Goal: Task Accomplishment & Management: Use online tool/utility

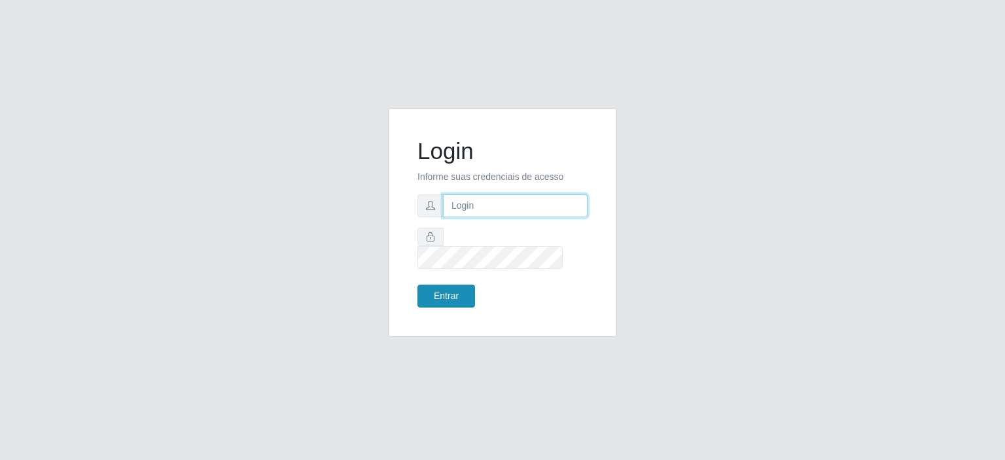
type input "[EMAIL_ADDRESS][DOMAIN_NAME]"
click at [445, 285] on button "Entrar" at bounding box center [447, 296] width 58 height 23
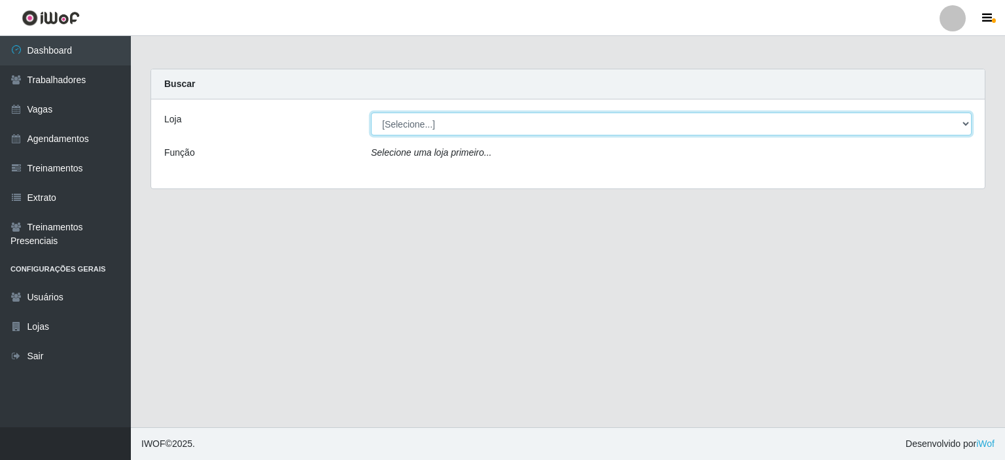
click at [452, 125] on select "[Selecione...] Preço Bom Supermercado" at bounding box center [671, 124] width 601 height 23
select select "387"
click at [371, 113] on select "[Selecione...] Preço Bom Supermercado" at bounding box center [671, 124] width 601 height 23
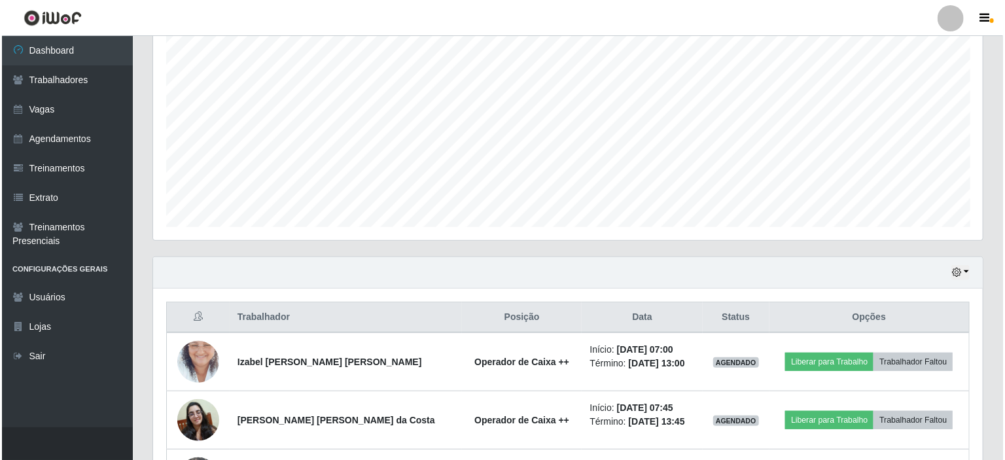
scroll to position [348, 0]
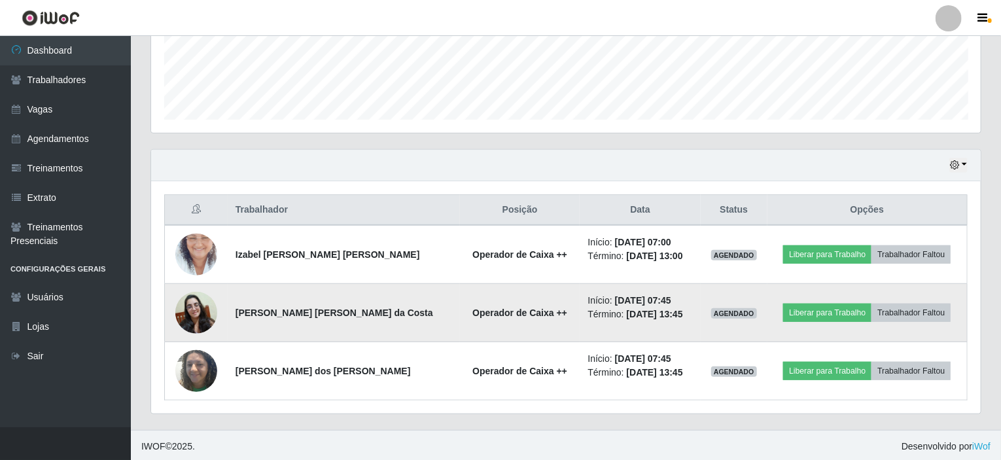
click at [203, 321] on img at bounding box center [196, 313] width 42 height 42
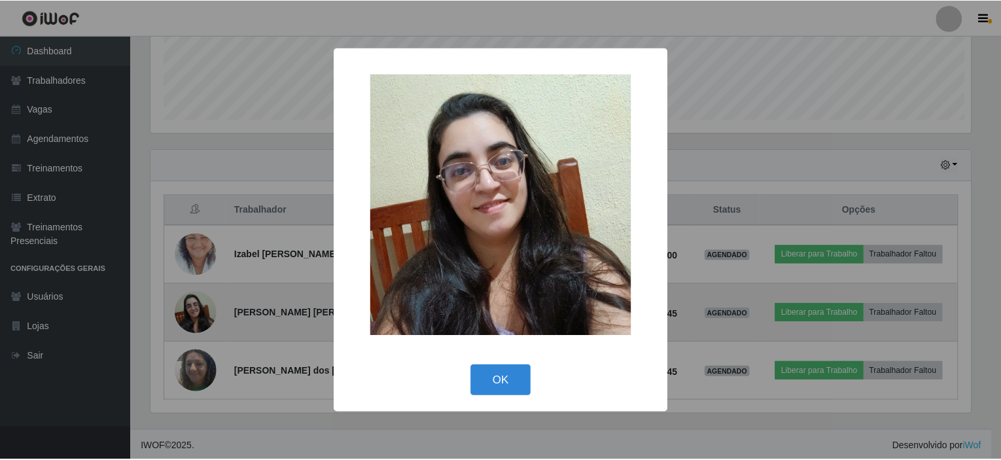
scroll to position [272, 825]
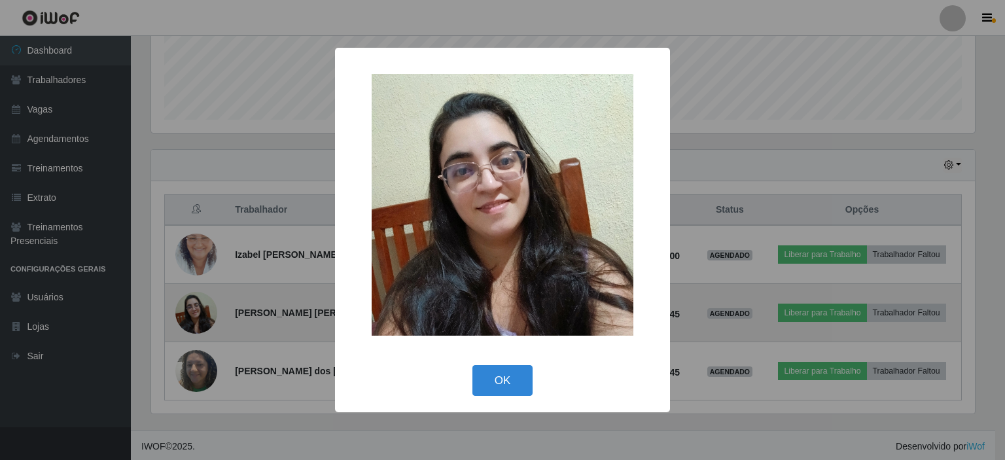
click at [203, 321] on div "× OK Cancel" at bounding box center [502, 230] width 1005 height 460
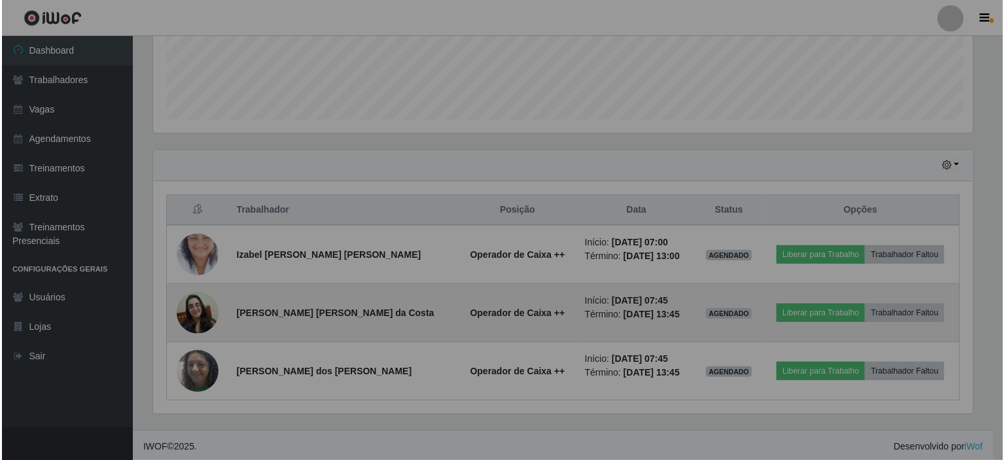
scroll to position [272, 830]
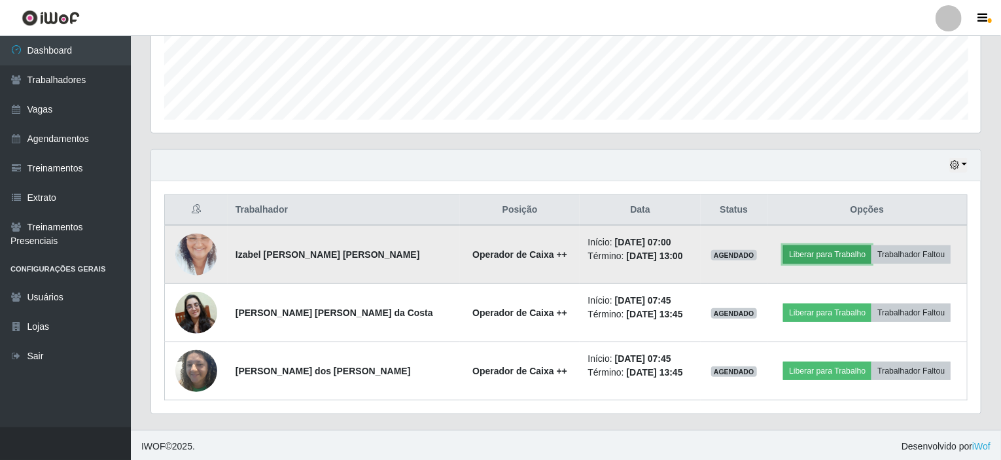
click at [821, 249] on button "Liberar para Trabalho" at bounding box center [827, 254] width 88 height 18
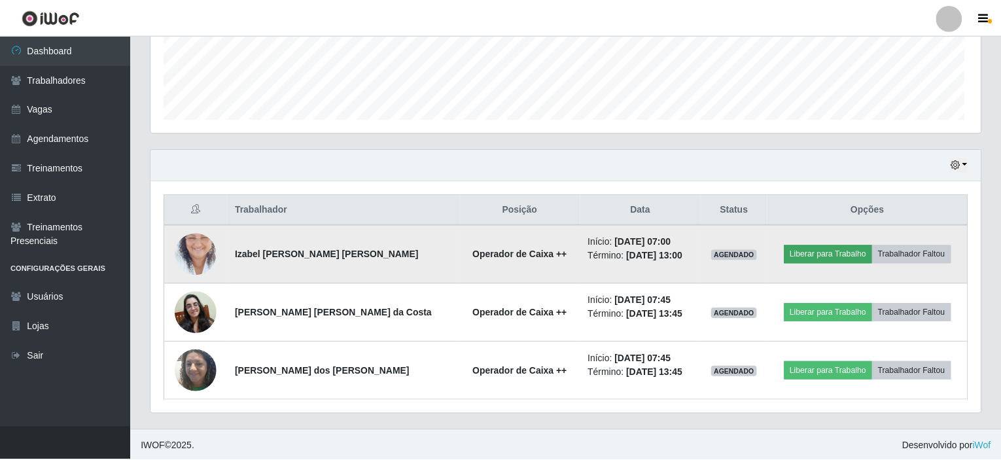
scroll to position [272, 825]
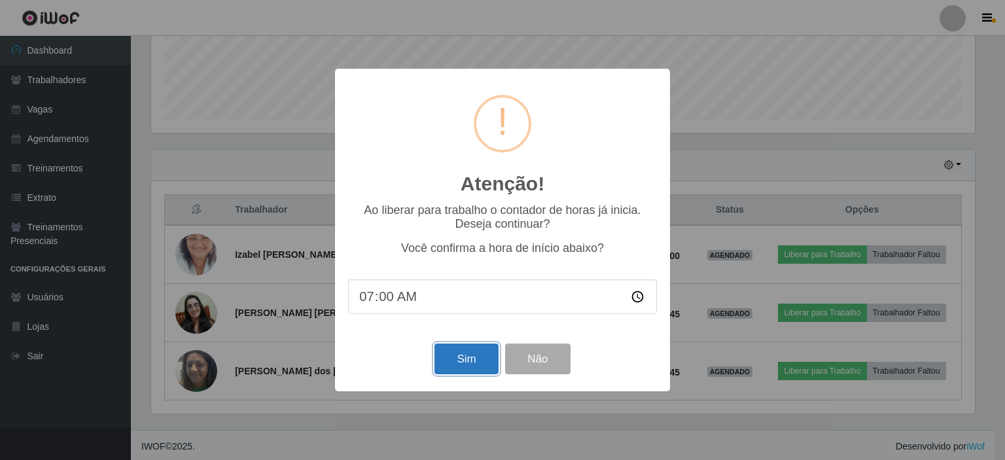
click at [446, 353] on button "Sim" at bounding box center [466, 359] width 63 height 31
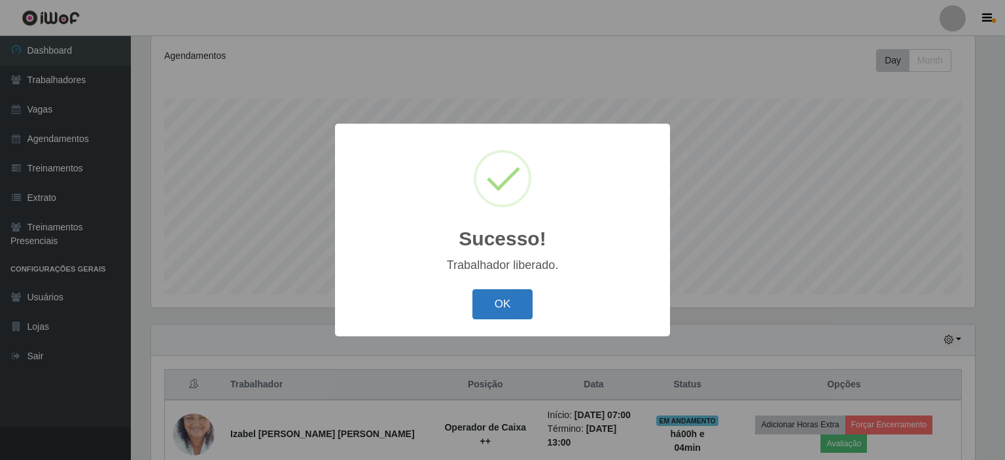
click at [505, 304] on button "OK" at bounding box center [503, 304] width 61 height 31
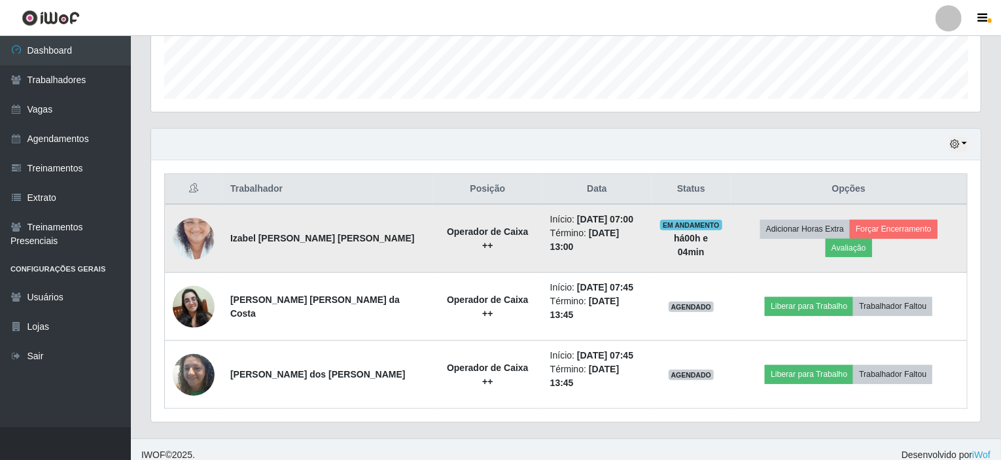
scroll to position [370, 0]
click at [847, 238] on button "Avaliação" at bounding box center [849, 247] width 46 height 18
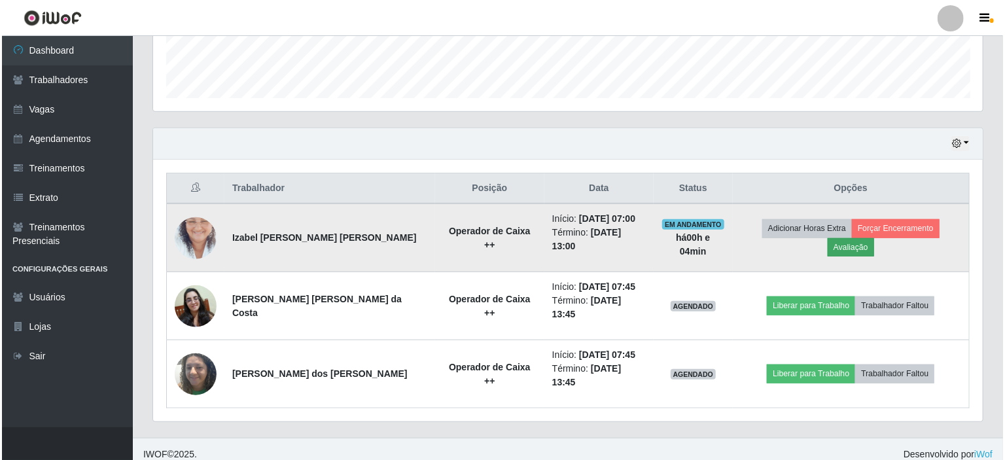
scroll to position [272, 825]
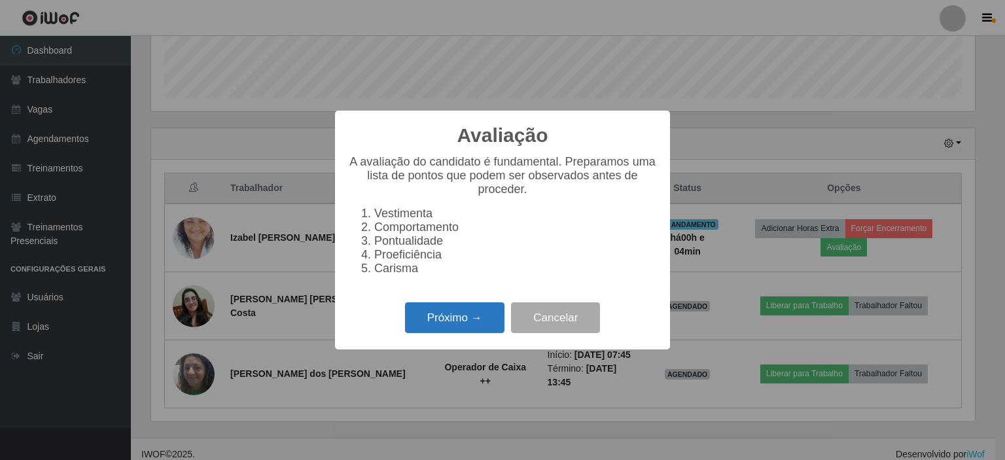
click at [422, 329] on button "Próximo →" at bounding box center [454, 317] width 99 height 31
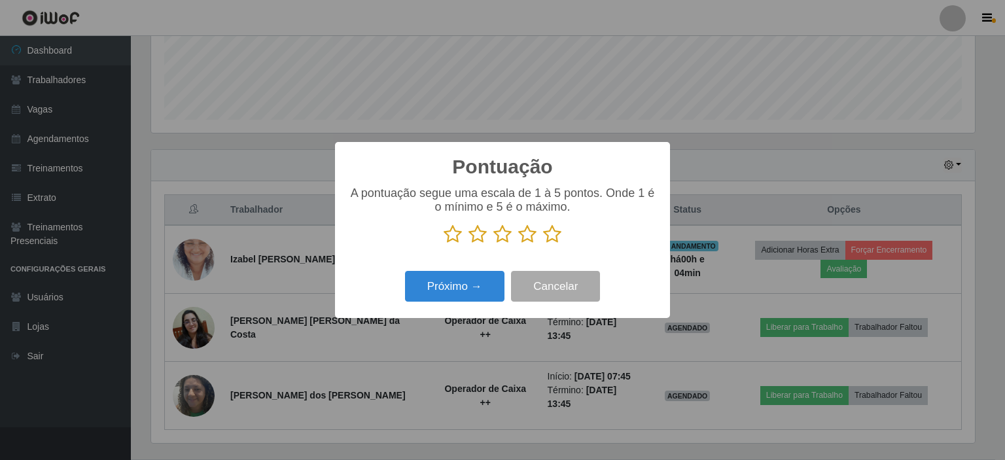
click at [552, 232] on icon at bounding box center [552, 235] width 18 height 20
click at [543, 244] on input "radio" at bounding box center [543, 244] width 0 height 0
click at [442, 290] on button "Próximo →" at bounding box center [454, 286] width 99 height 31
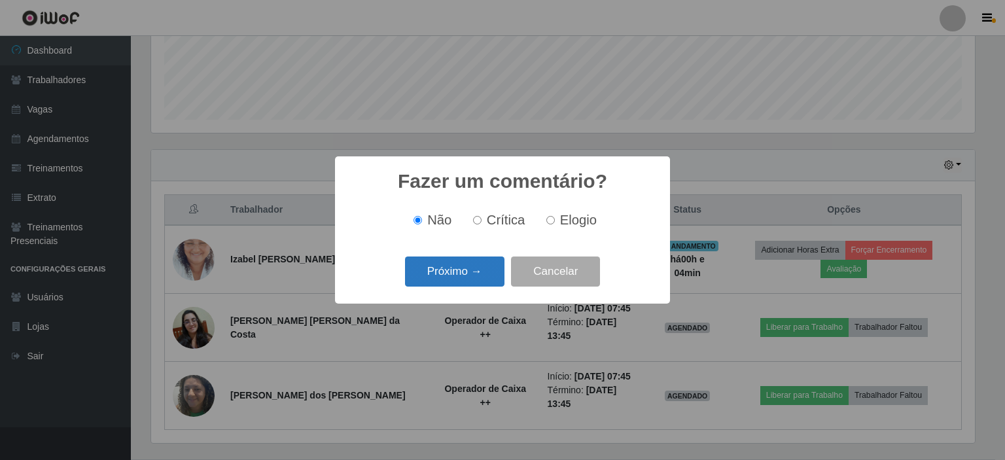
click at [443, 282] on button "Próximo →" at bounding box center [454, 272] width 99 height 31
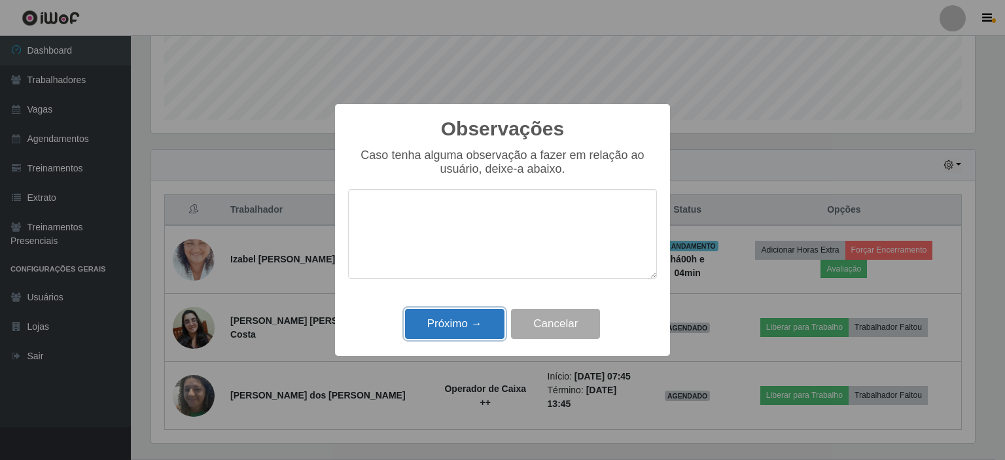
click at [437, 329] on button "Próximo →" at bounding box center [454, 324] width 99 height 31
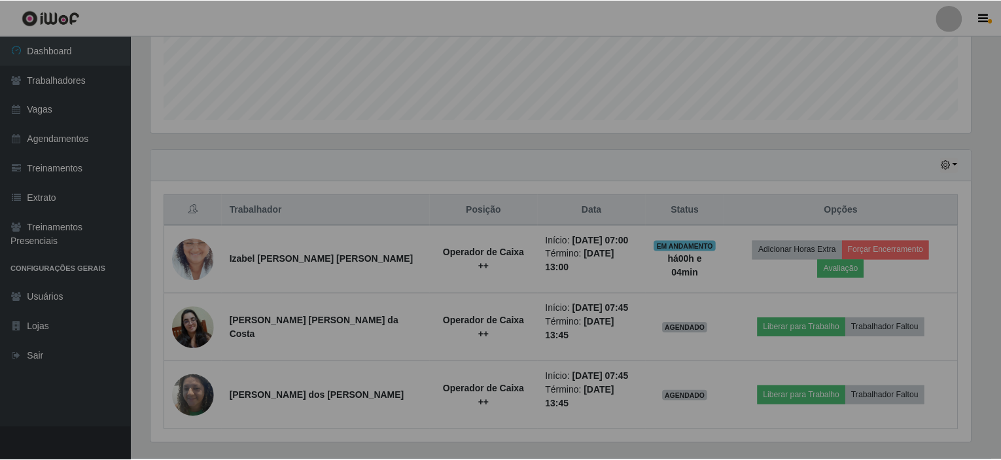
scroll to position [272, 830]
